Goal: Transaction & Acquisition: Download file/media

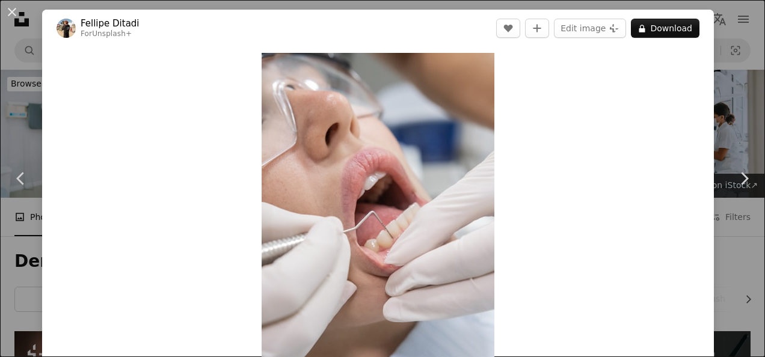
scroll to position [913, 0]
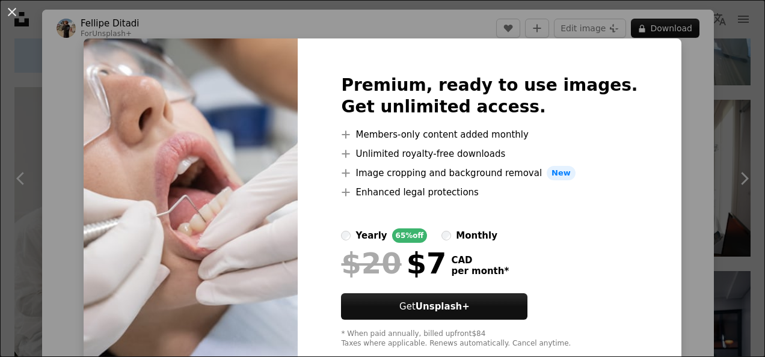
click at [663, 149] on div "An X shape Premium, ready to use images. Get unlimited access. A plus sign Memb…" at bounding box center [382, 178] width 765 height 357
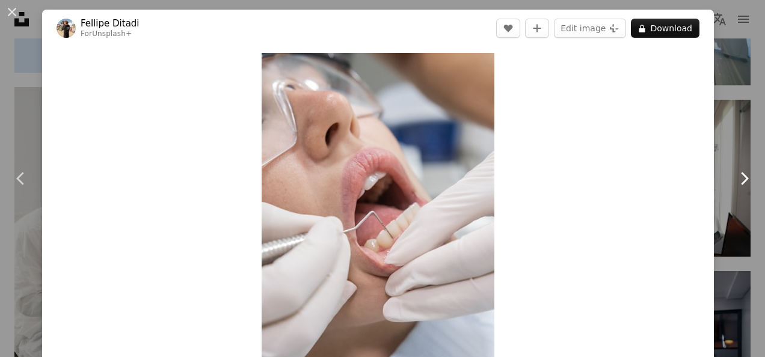
click at [738, 182] on icon "Chevron right" at bounding box center [744, 178] width 19 height 19
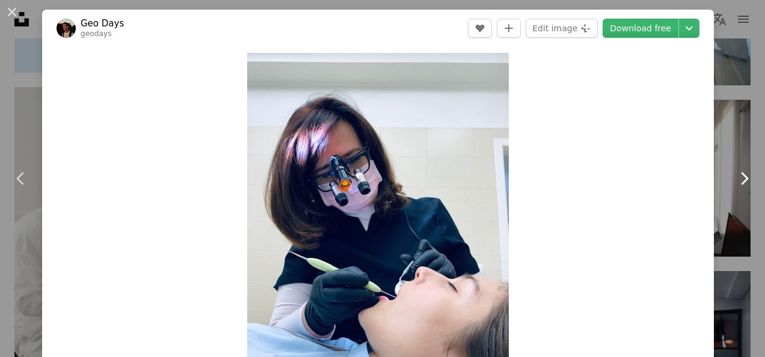
click at [738, 182] on icon "Chevron right" at bounding box center [744, 178] width 19 height 19
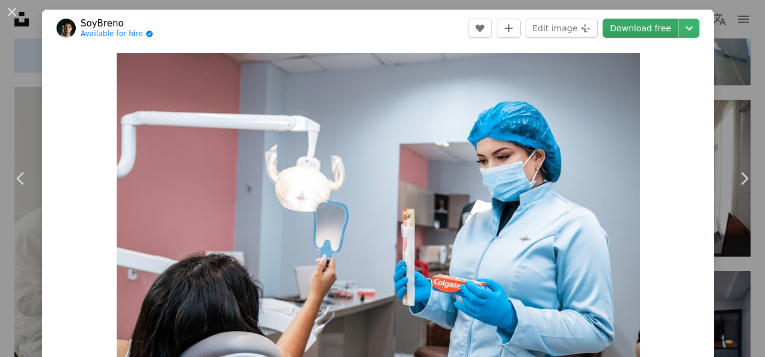
click at [629, 34] on link "Download free" at bounding box center [641, 28] width 76 height 19
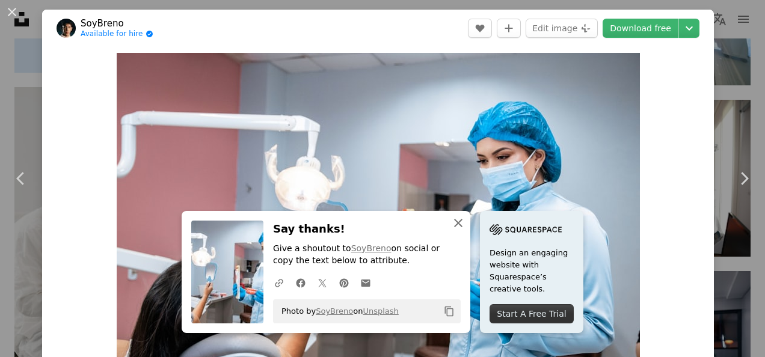
click at [454, 226] on icon "An X shape" at bounding box center [458, 223] width 14 height 14
